Goal: Task Accomplishment & Management: Complete application form

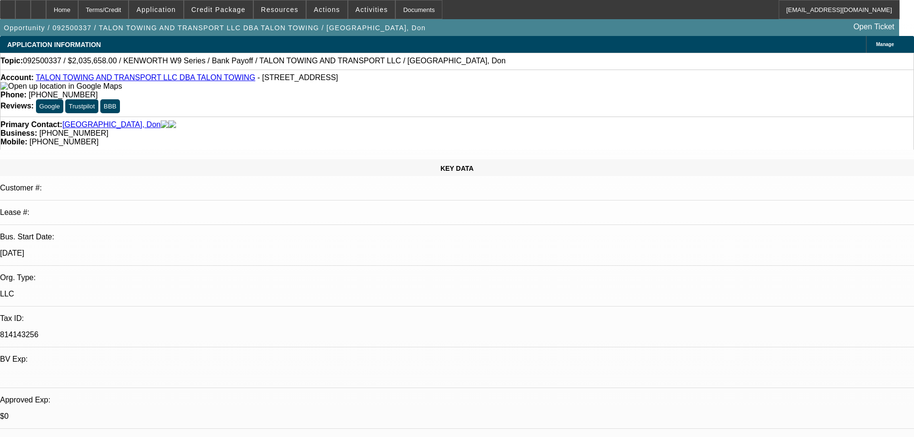
select select "0"
select select "2"
select select "0"
select select "6"
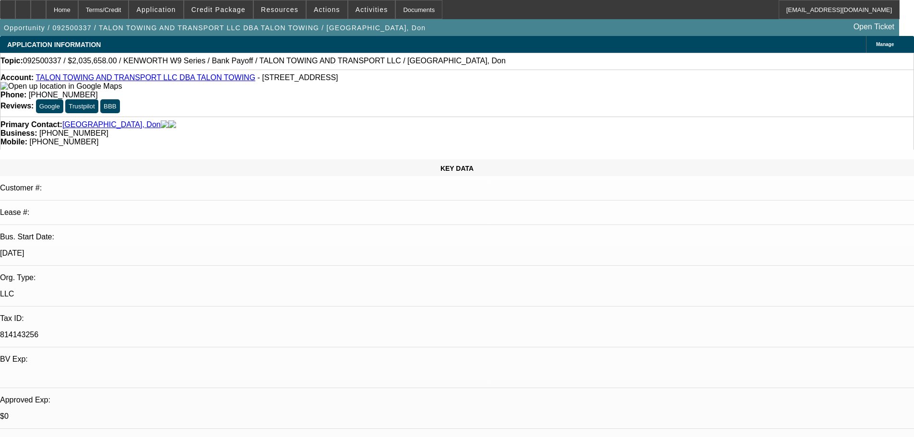
select select "0"
select select "2"
select select "0"
select select "6"
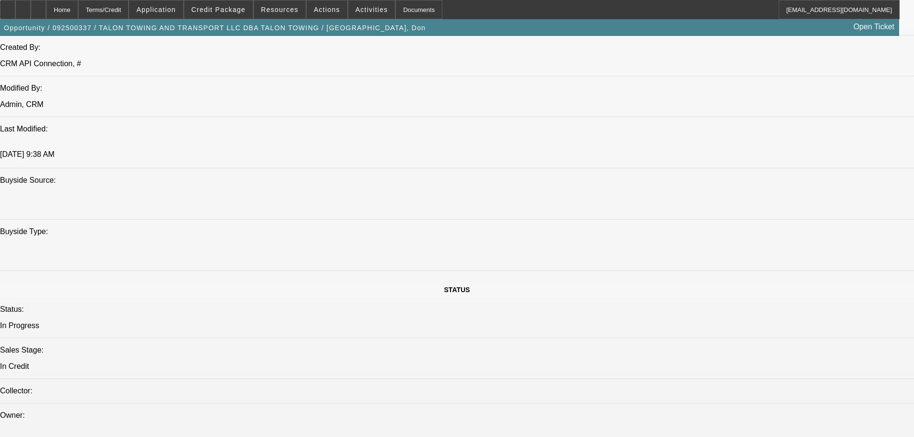
scroll to position [864, 0]
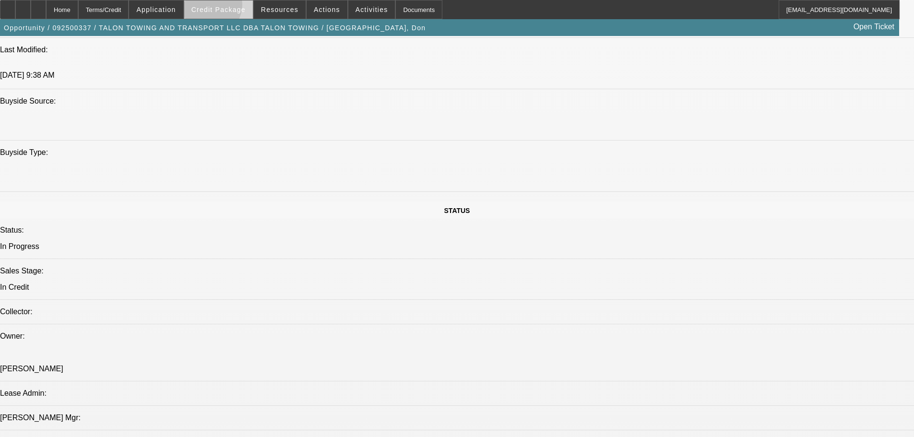
click at [225, 7] on span "Credit Package" at bounding box center [218, 10] width 54 height 8
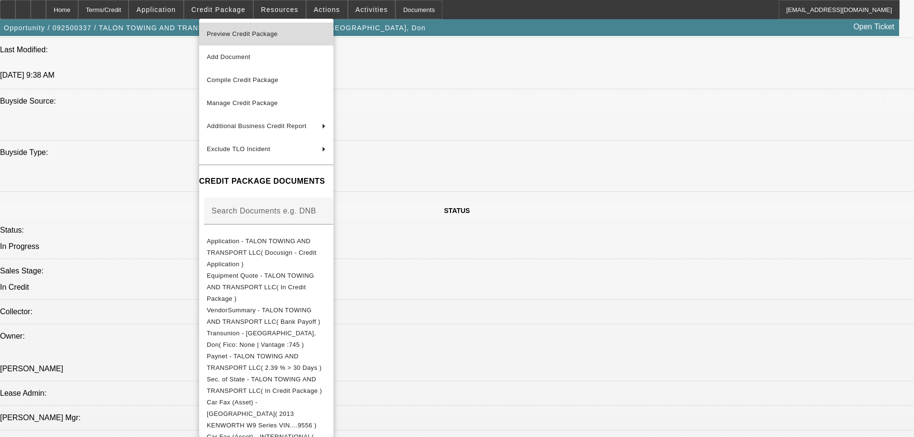
click at [241, 31] on span "Preview Credit Package" at bounding box center [242, 33] width 71 height 7
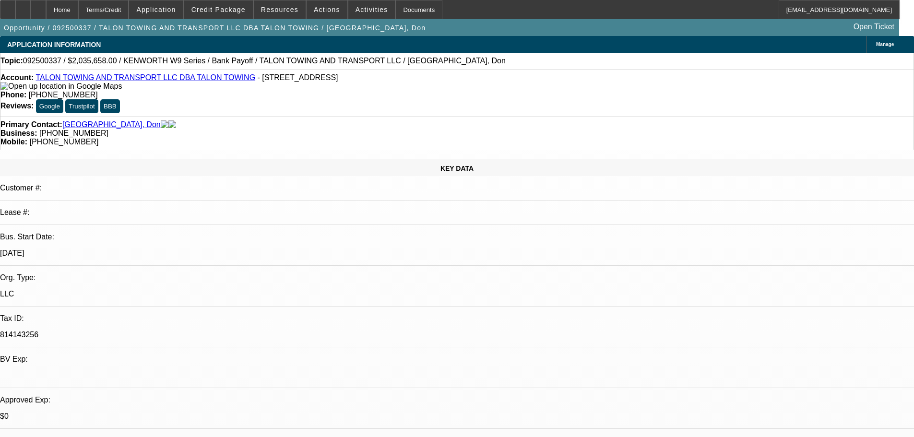
scroll to position [203, 0]
